Goal: Task Accomplishment & Management: Manage account settings

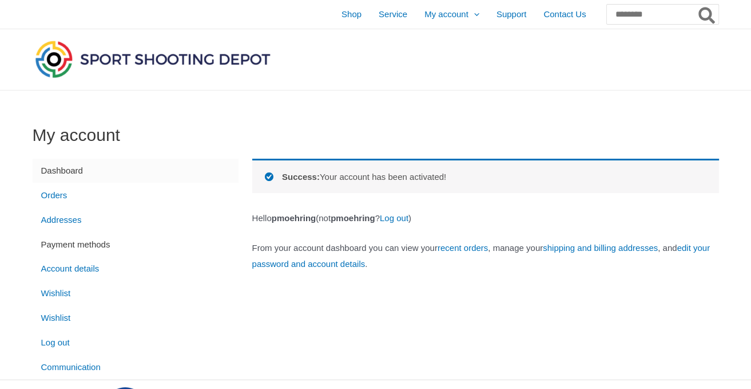
scroll to position [60, 0]
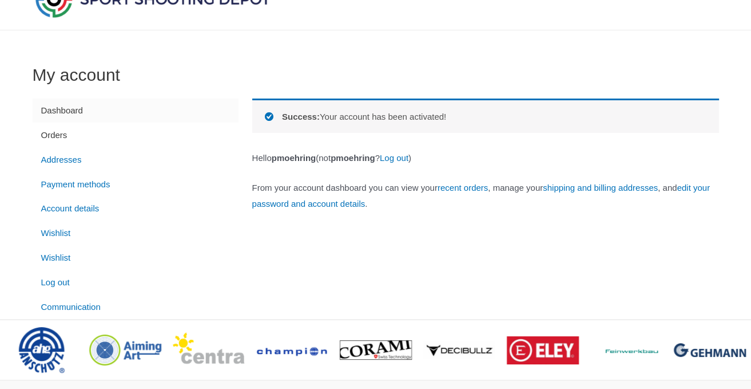
click at [62, 136] on link "Orders" at bounding box center [136, 134] width 206 height 25
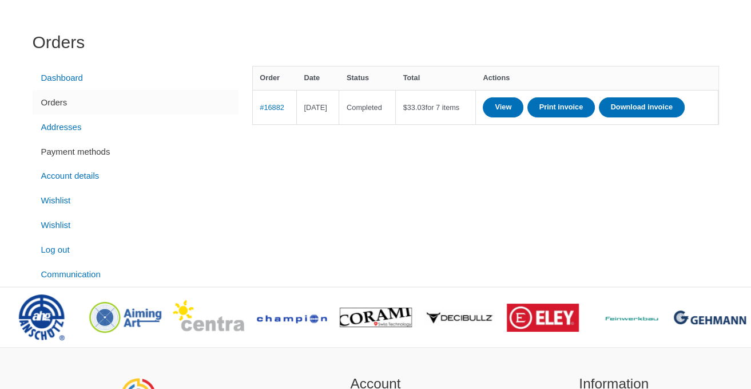
scroll to position [121, 0]
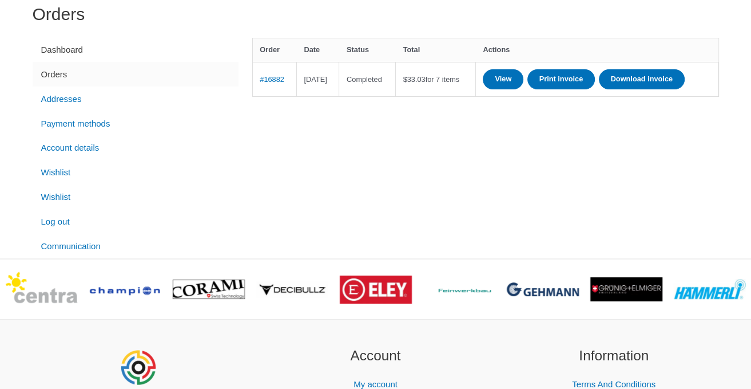
click at [81, 50] on link "Dashboard" at bounding box center [136, 50] width 206 height 25
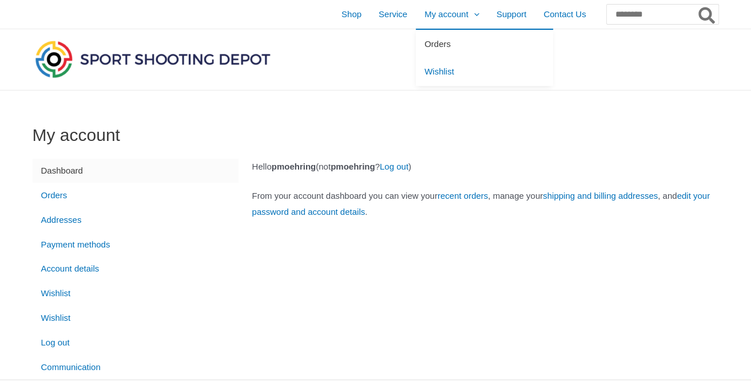
click at [425, 45] on span "Orders" at bounding box center [438, 44] width 26 height 10
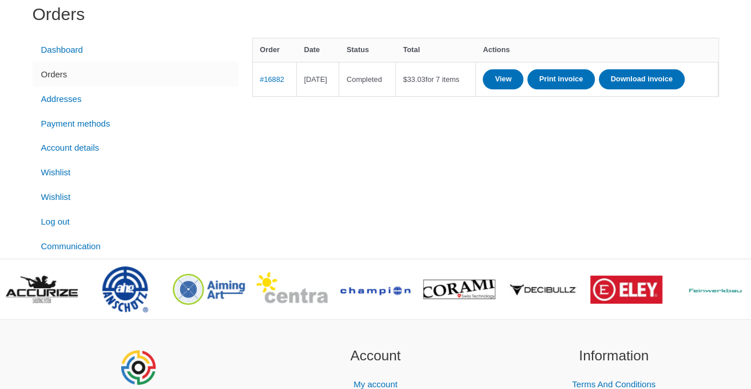
scroll to position [181, 0]
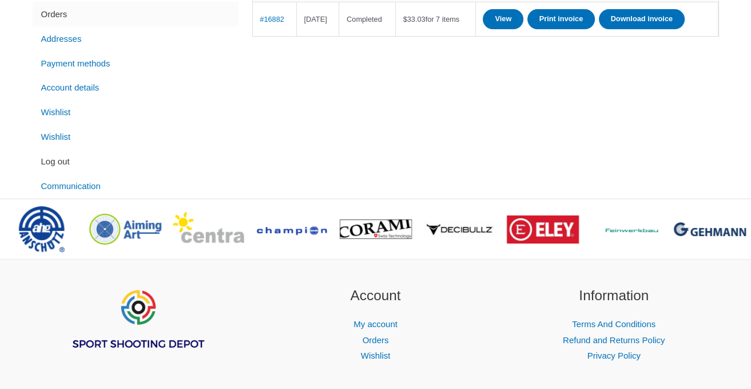
click at [70, 165] on link "Log out" at bounding box center [136, 161] width 206 height 25
